Goal: Transaction & Acquisition: Purchase product/service

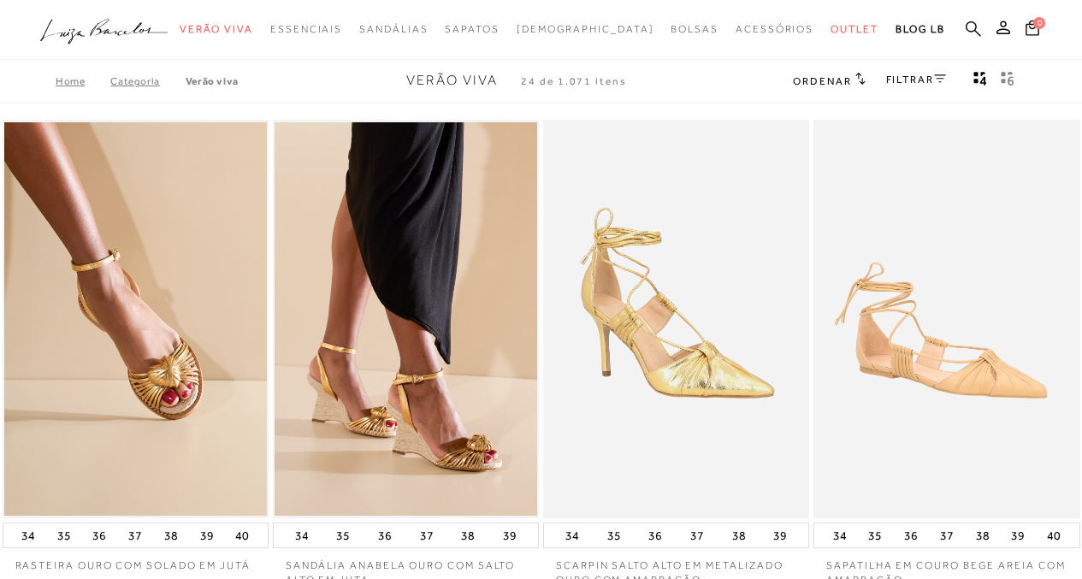
click at [976, 30] on icon at bounding box center [972, 28] width 15 height 15
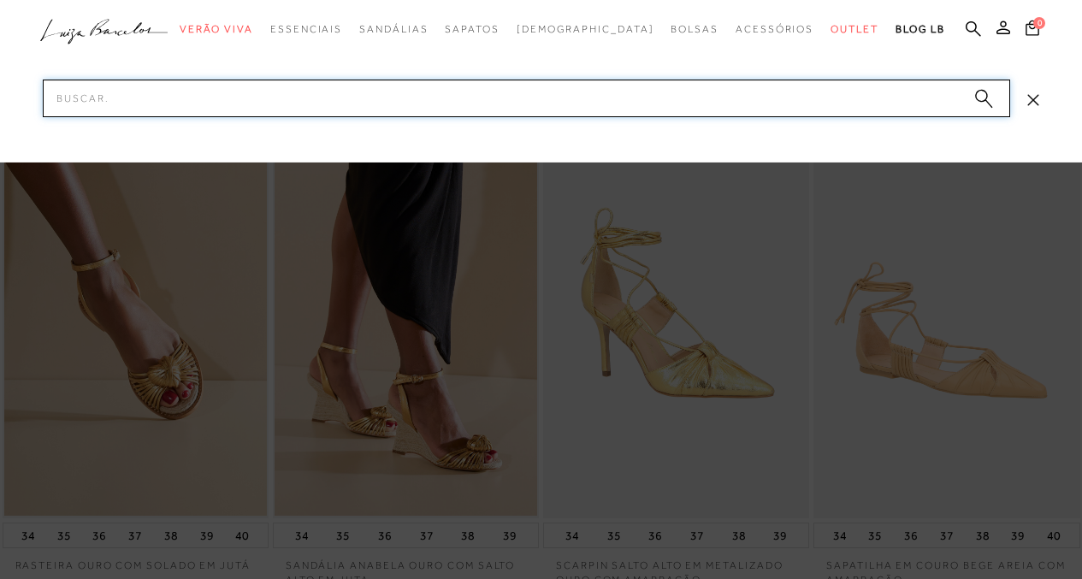
type input "w"
type input "scarpin"
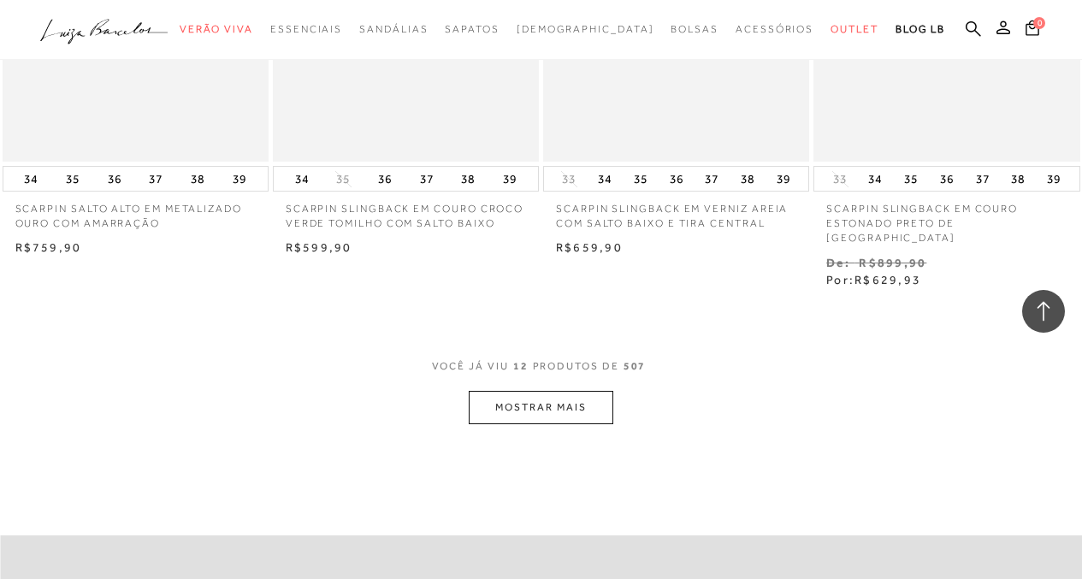
scroll to position [1463, 0]
click at [524, 390] on button "MOSTRAR MAIS" at bounding box center [541, 406] width 144 height 33
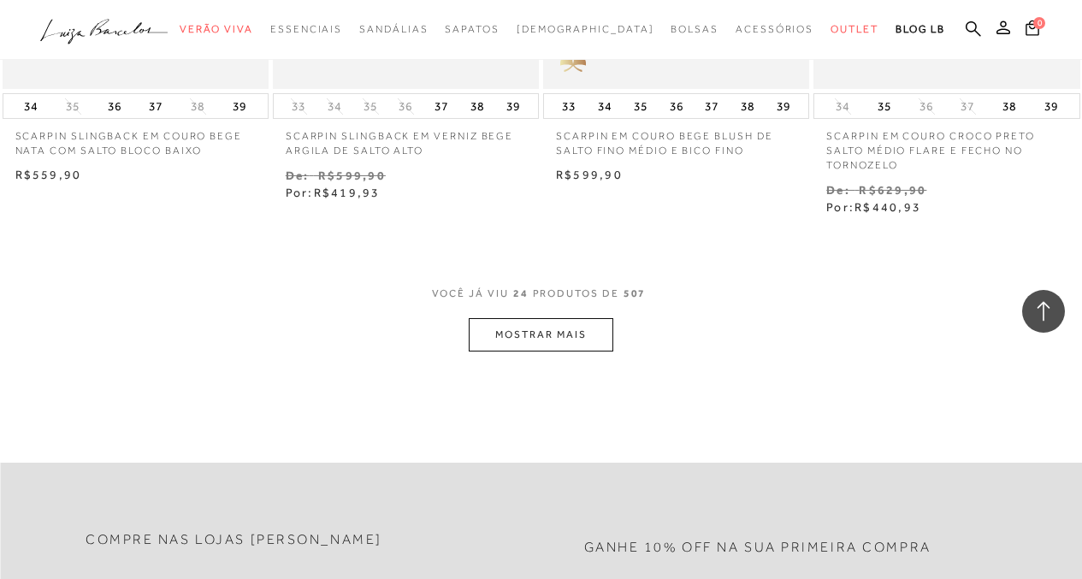
scroll to position [3137, 0]
click at [529, 284] on div "VOCê JÁ VIU 24 PRODUTOS DE 507" at bounding box center [541, 300] width 219 height 32
click at [529, 316] on button "MOSTRAR MAIS" at bounding box center [541, 332] width 144 height 33
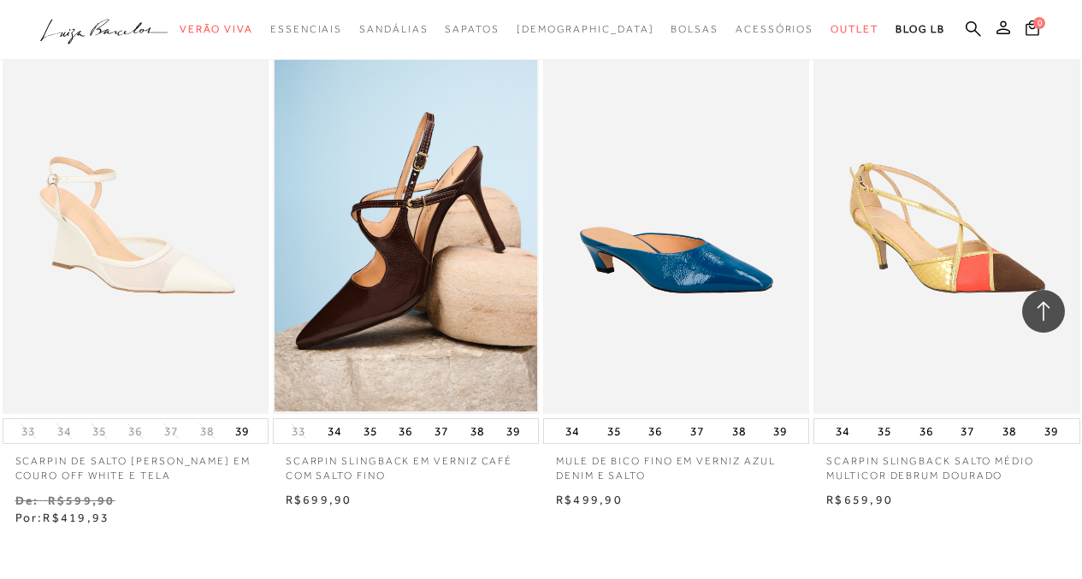
scroll to position [4423, 0]
click at [967, 32] on icon at bounding box center [972, 29] width 15 height 16
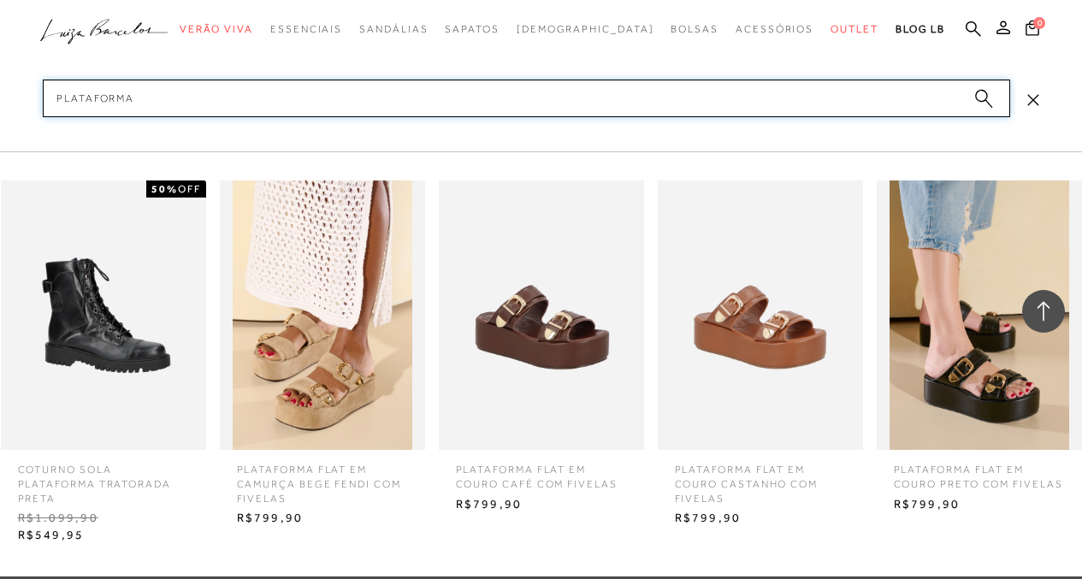
type input "plataforma"
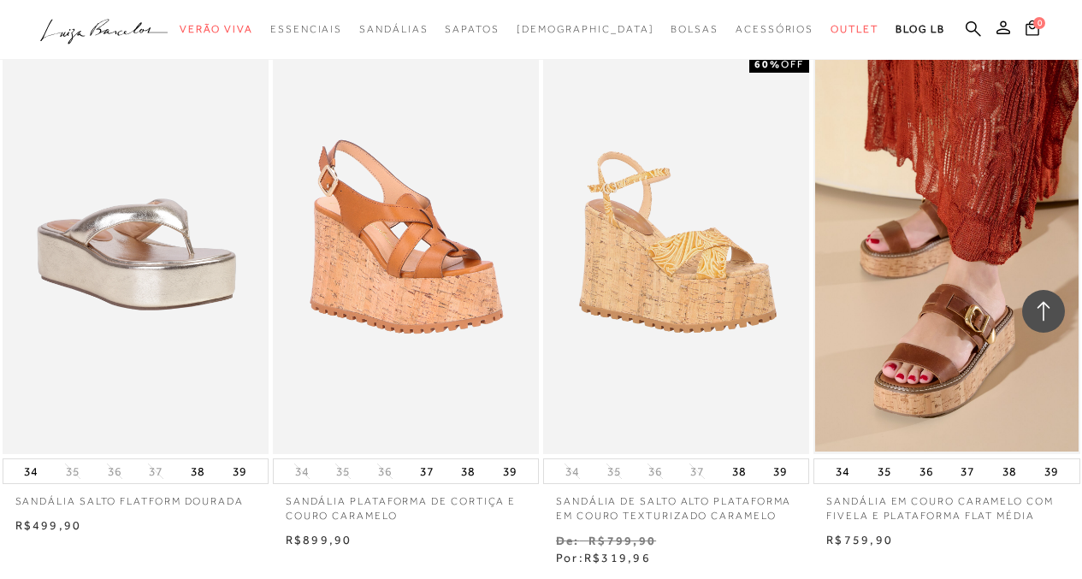
scroll to position [1151, 0]
